Goal: Task Accomplishment & Management: Complete application form

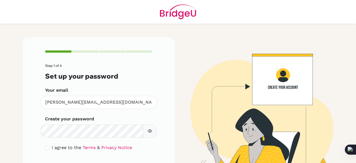
click at [148, 129] on icon "button" at bounding box center [150, 131] width 4 height 4
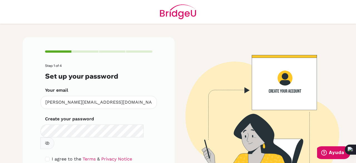
click at [50, 141] on icon "button" at bounding box center [47, 143] width 4 height 4
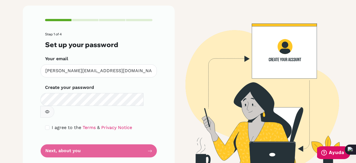
click at [54, 106] on button "button" at bounding box center [47, 112] width 14 height 12
click at [41, 115] on div "Step 1 of 4 Set up your password Your email [PERSON_NAME][EMAIL_ADDRESS][DOMAIN…" at bounding box center [99, 88] width 152 height 165
click at [46, 125] on input "checkbox" at bounding box center [47, 127] width 4 height 4
checkbox input "true"
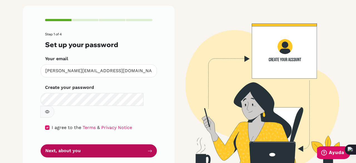
click at [70, 144] on button "Next, about you" at bounding box center [99, 150] width 116 height 13
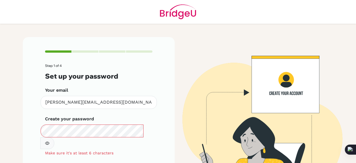
scroll to position [30, 0]
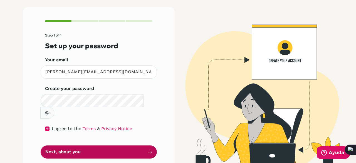
click at [127, 145] on button "Next, about you" at bounding box center [99, 151] width 116 height 13
